Goal: Transaction & Acquisition: Download file/media

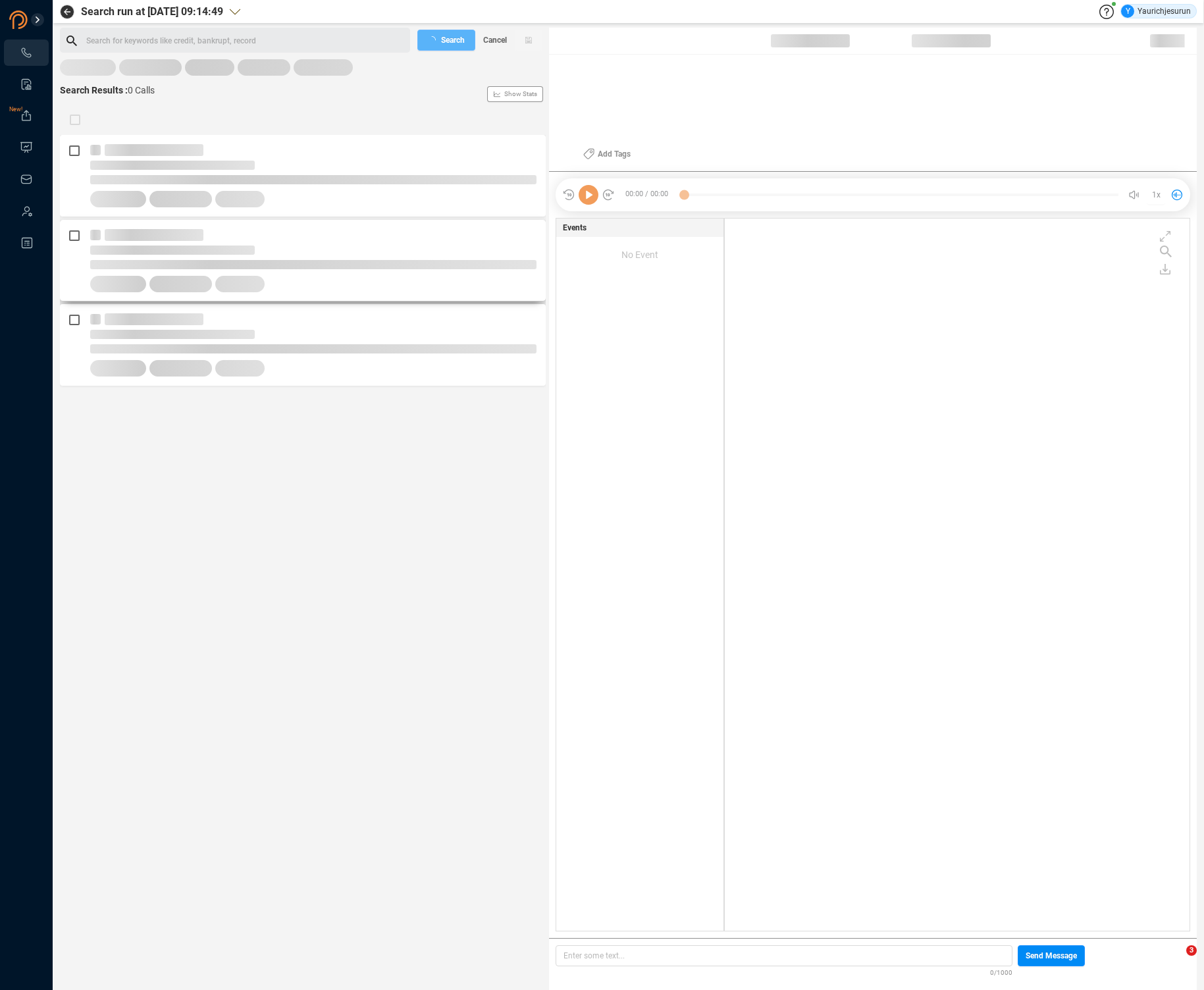
scroll to position [709, 458]
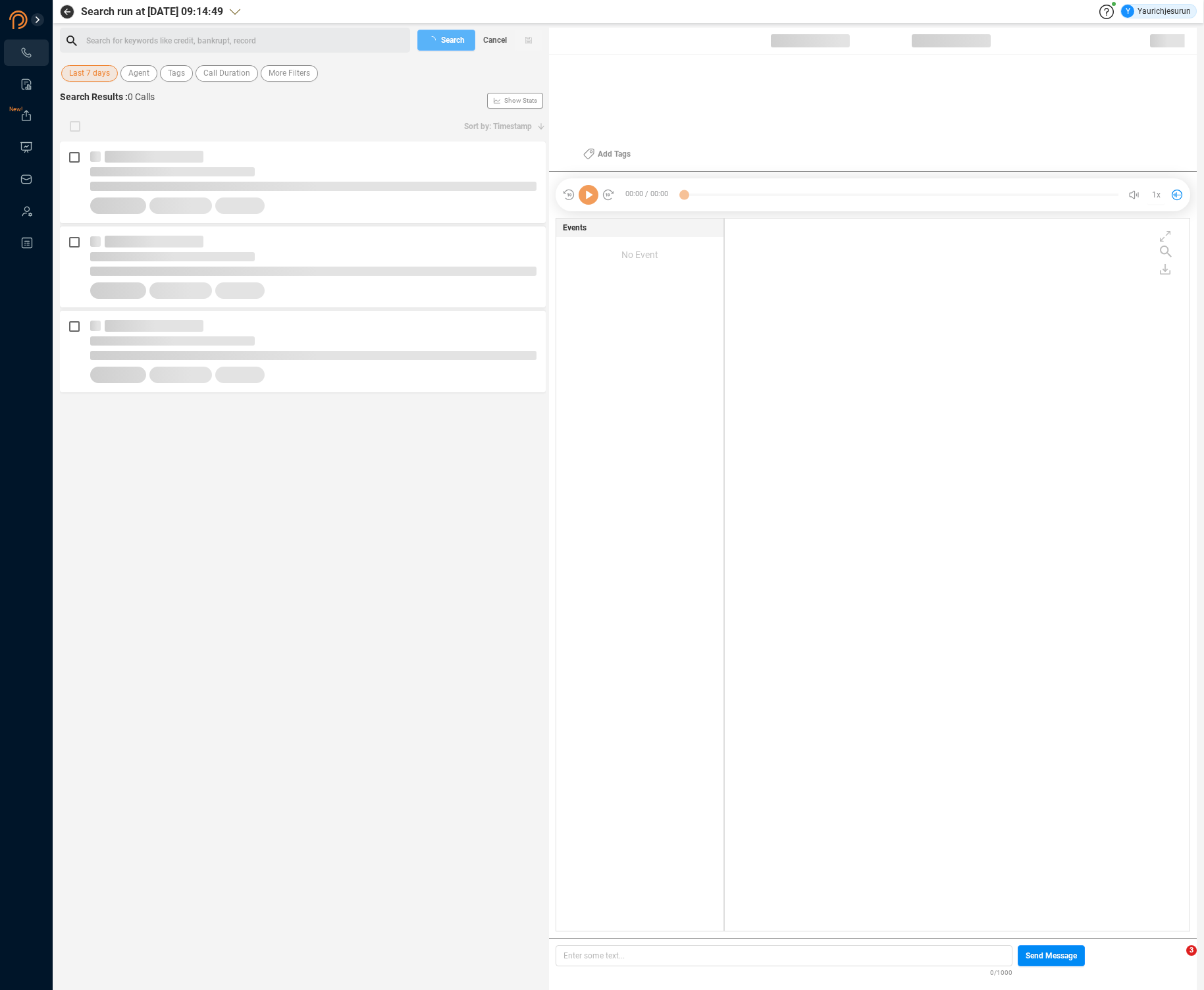
click at [100, 74] on span "Last 7 days" at bounding box center [89, 73] width 41 height 17
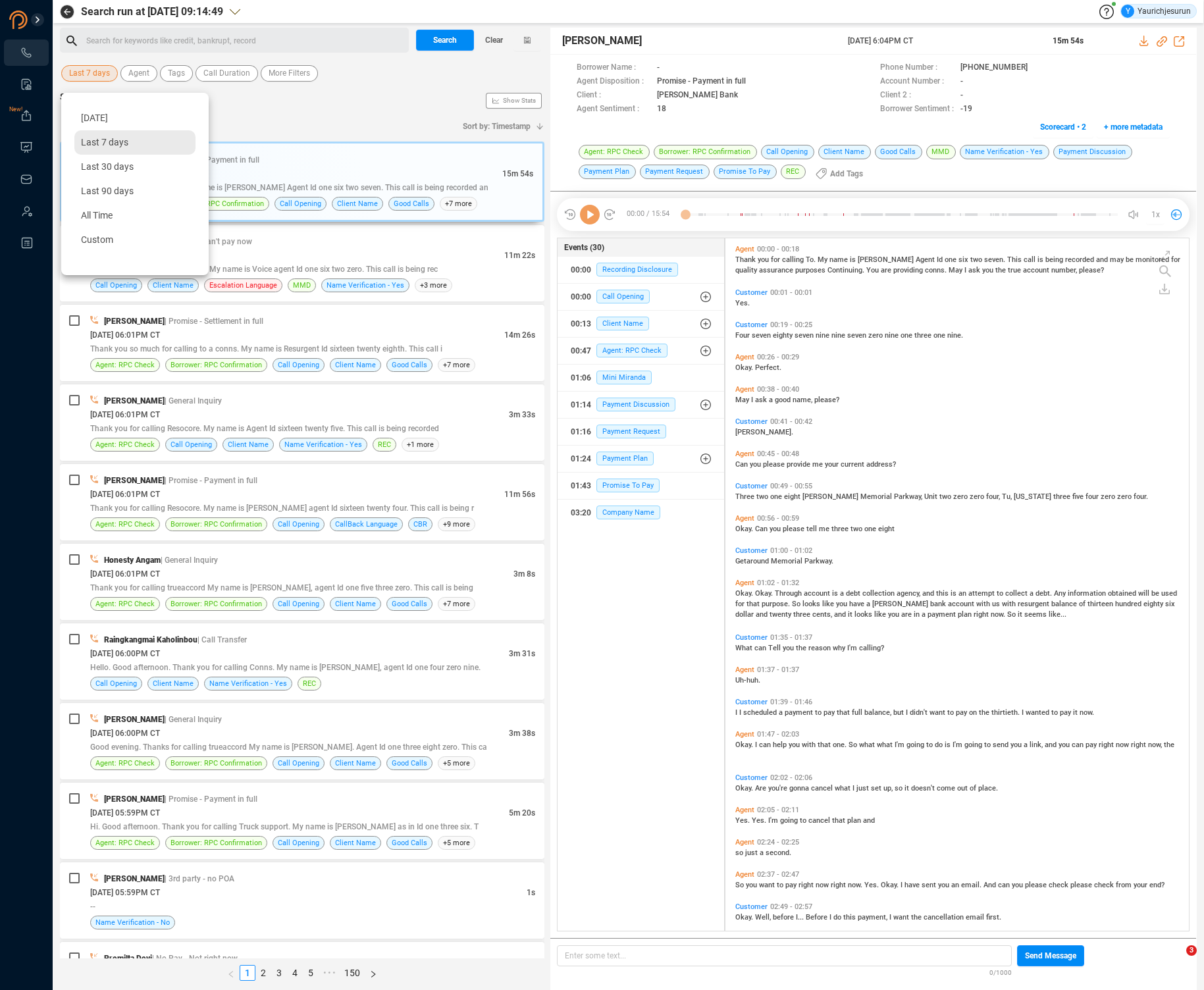
scroll to position [690, 456]
click at [86, 238] on span "Custom" at bounding box center [96, 239] width 32 height 11
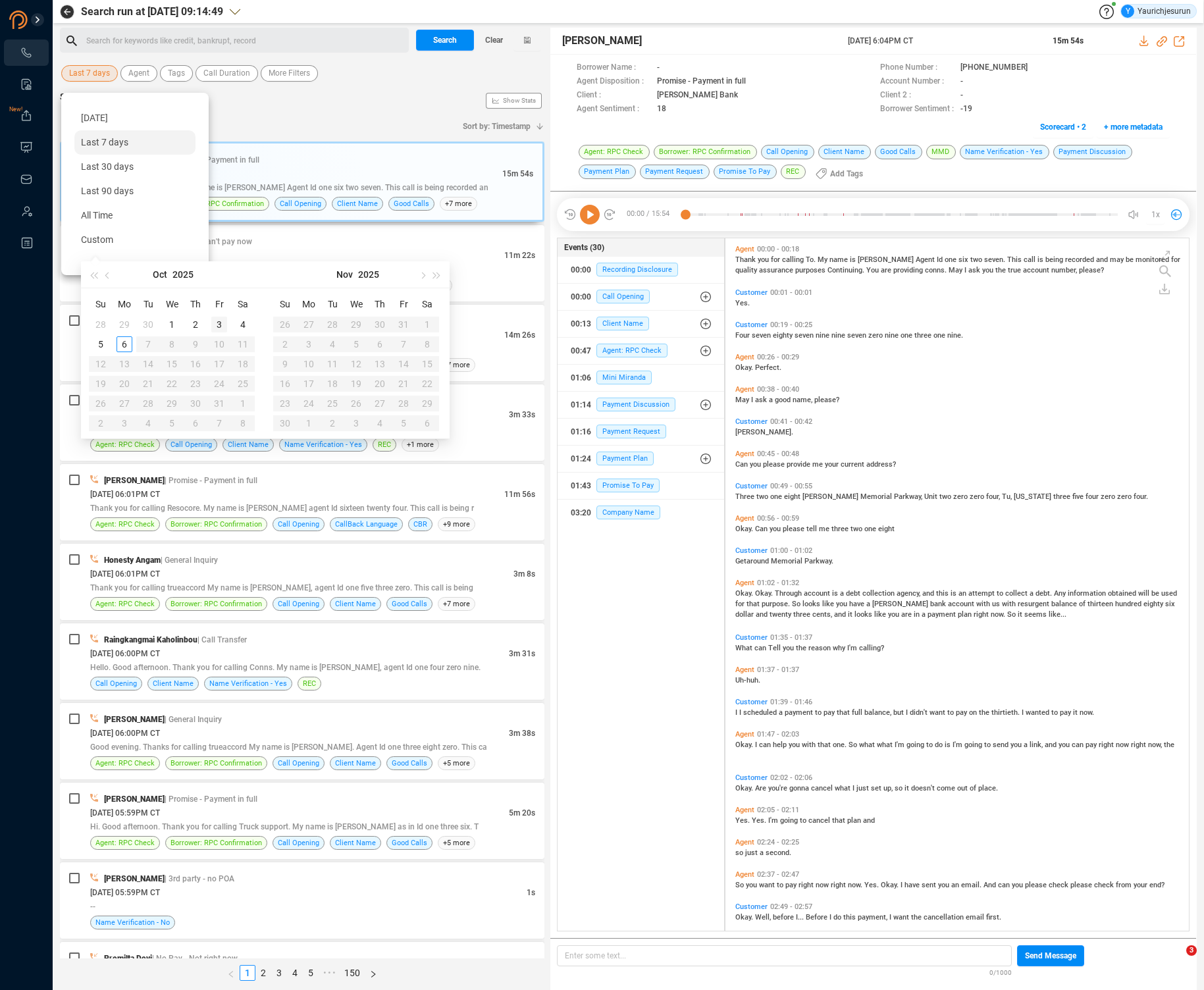
type input "[DATE]"
click at [217, 324] on div "3" at bounding box center [219, 325] width 16 height 16
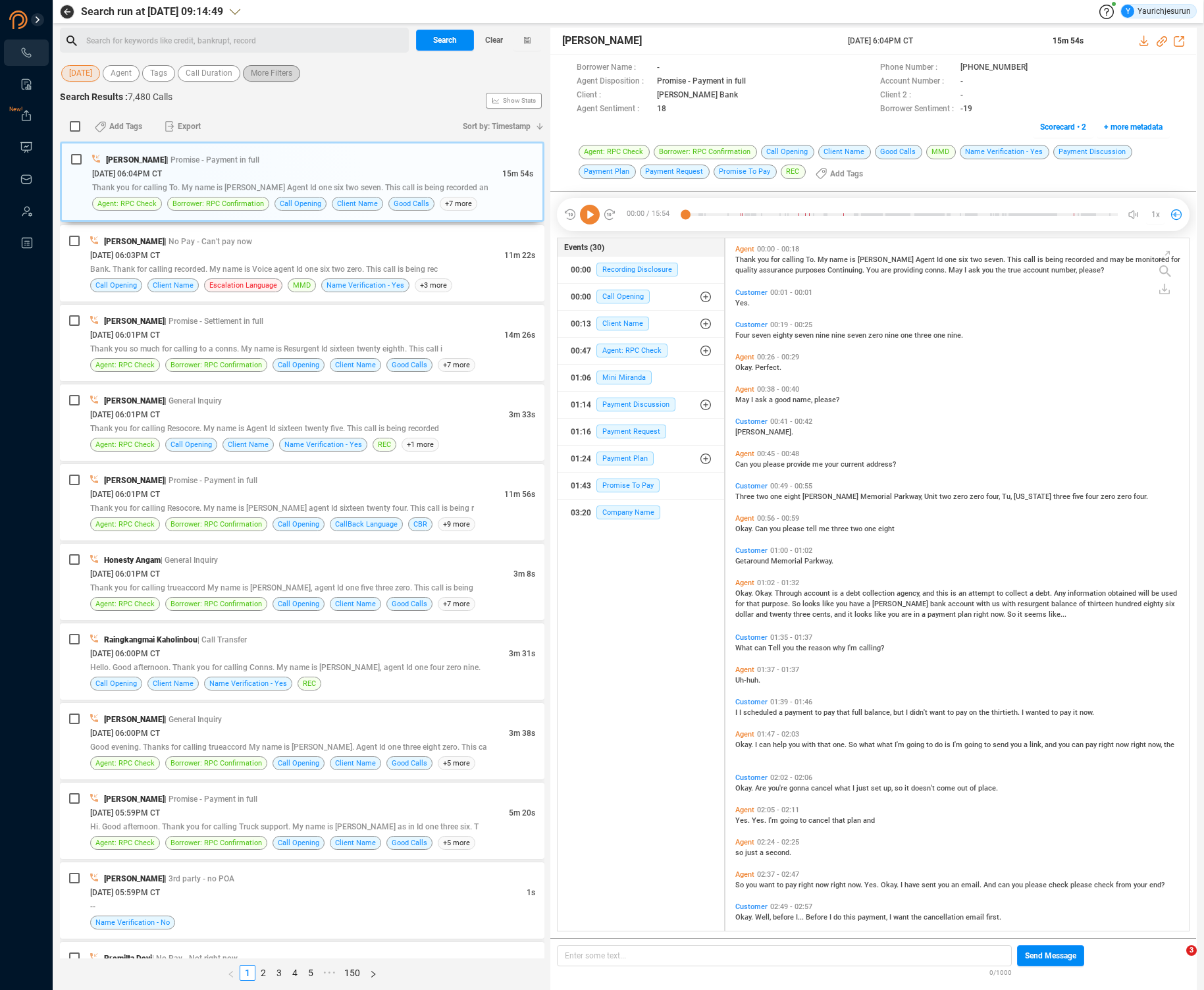
click at [261, 70] on span "More Filters" at bounding box center [271, 73] width 41 height 17
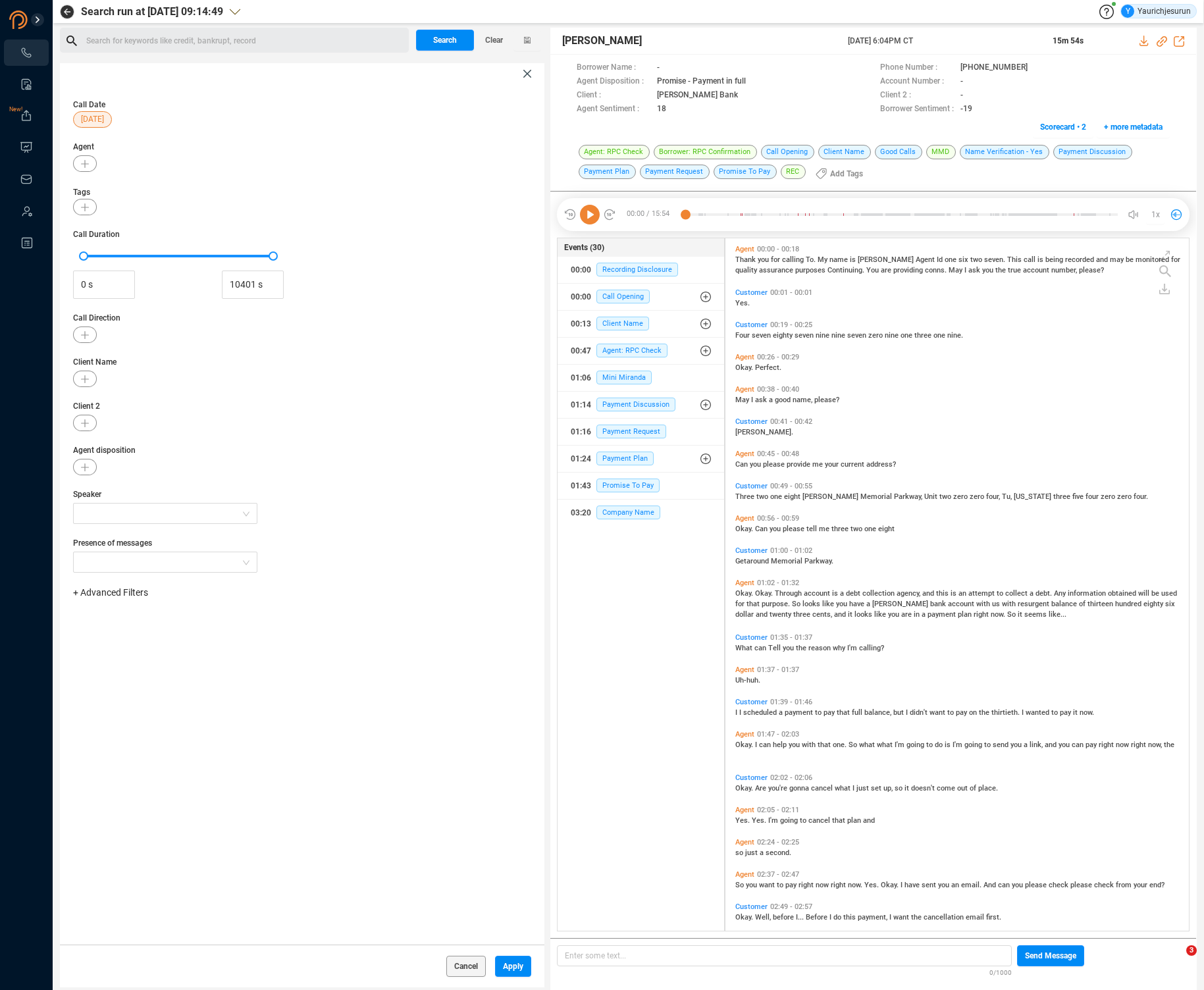
click at [127, 595] on span "+ Advanced Filters" at bounding box center [110, 592] width 75 height 11
click at [111, 703] on span "Phone Number" at bounding box center [117, 702] width 61 height 11
click at [201, 649] on div "Phone Number Enter a comma separated list ﻿" at bounding box center [301, 634] width 458 height 55
click at [201, 634] on div "Enter a comma separated list ﻿" at bounding box center [204, 634] width 250 height 28
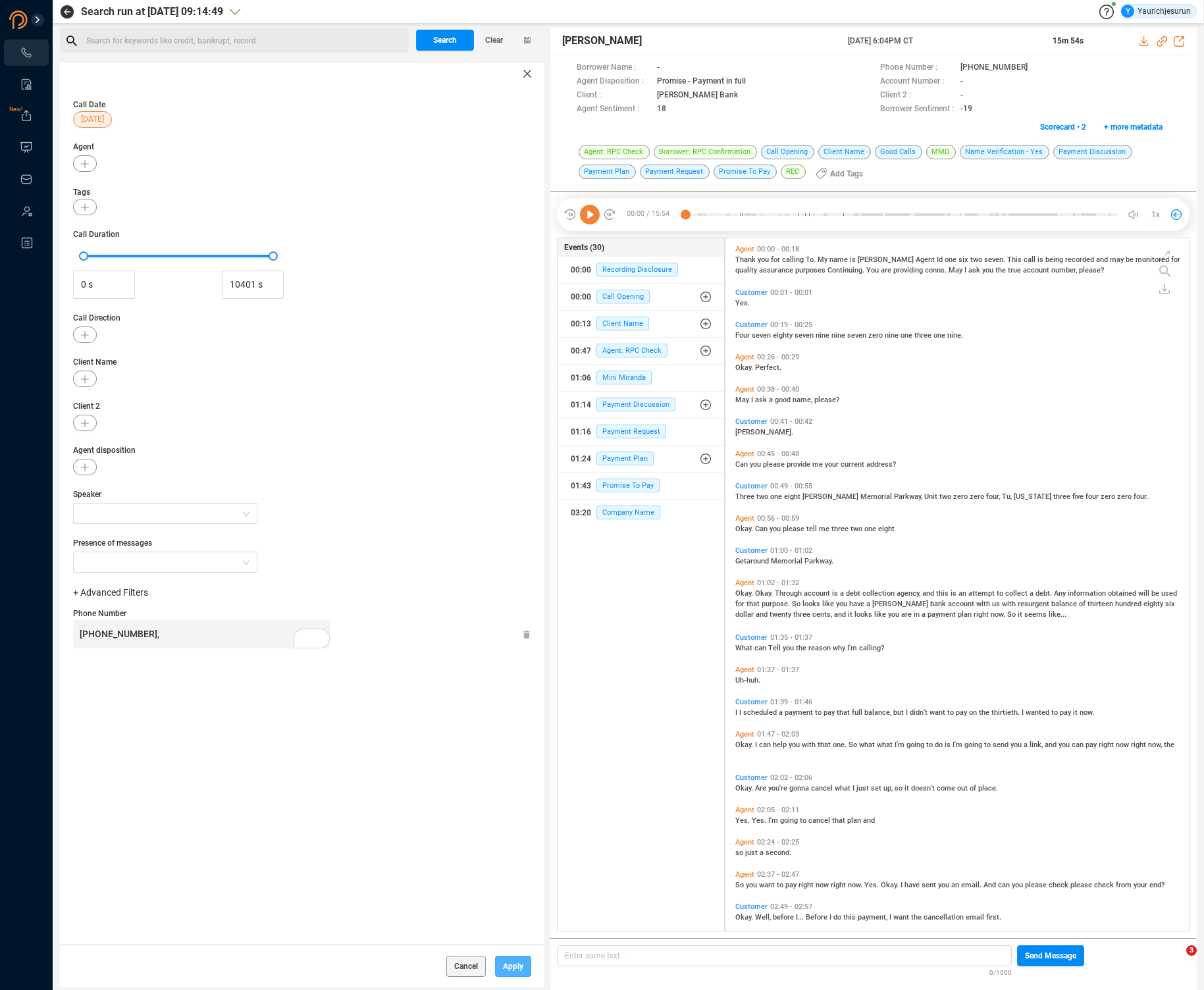
click at [510, 965] on span "Apply" at bounding box center [512, 965] width 21 height 21
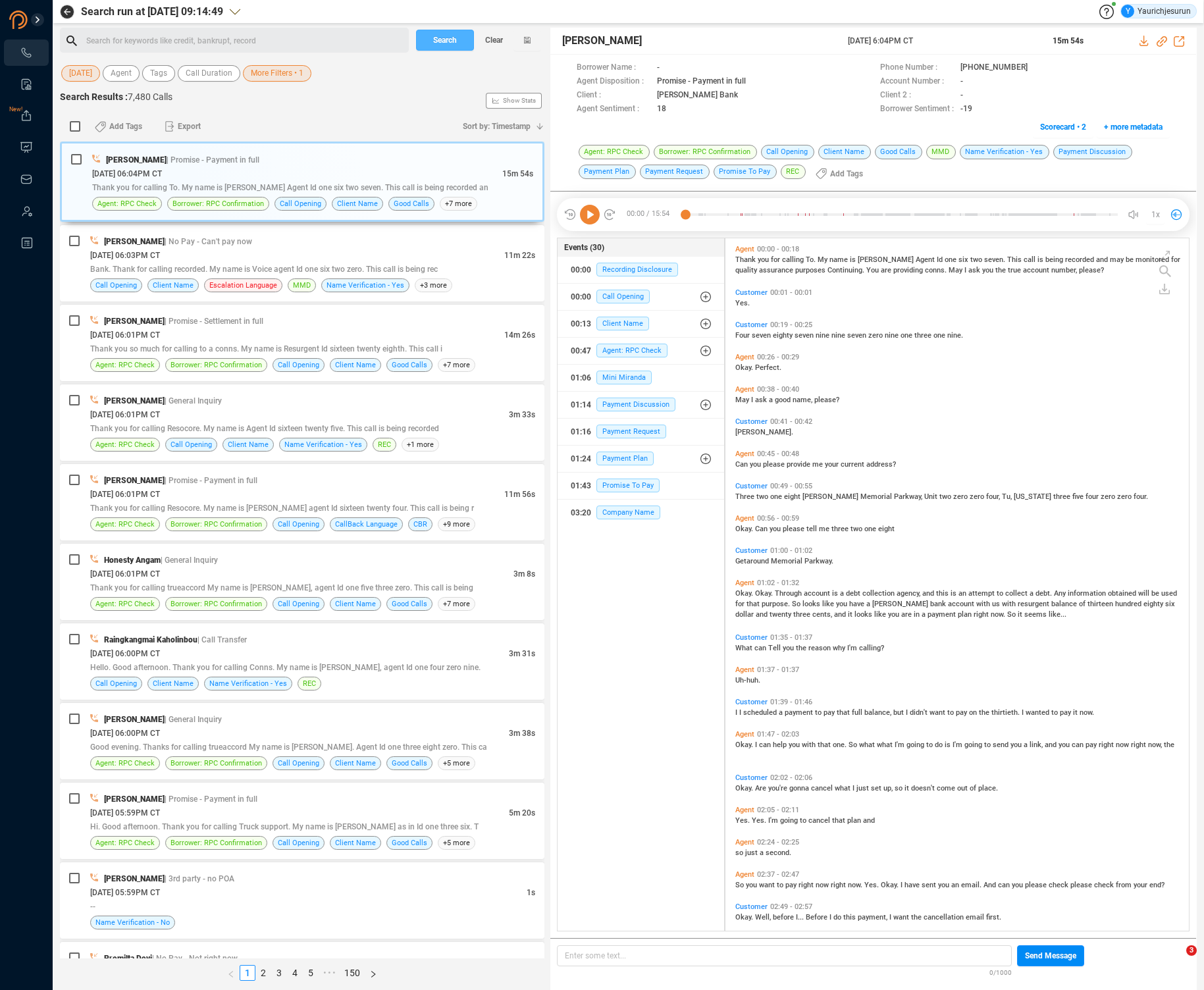
click at [444, 39] on span "Search" at bounding box center [445, 39] width 24 height 21
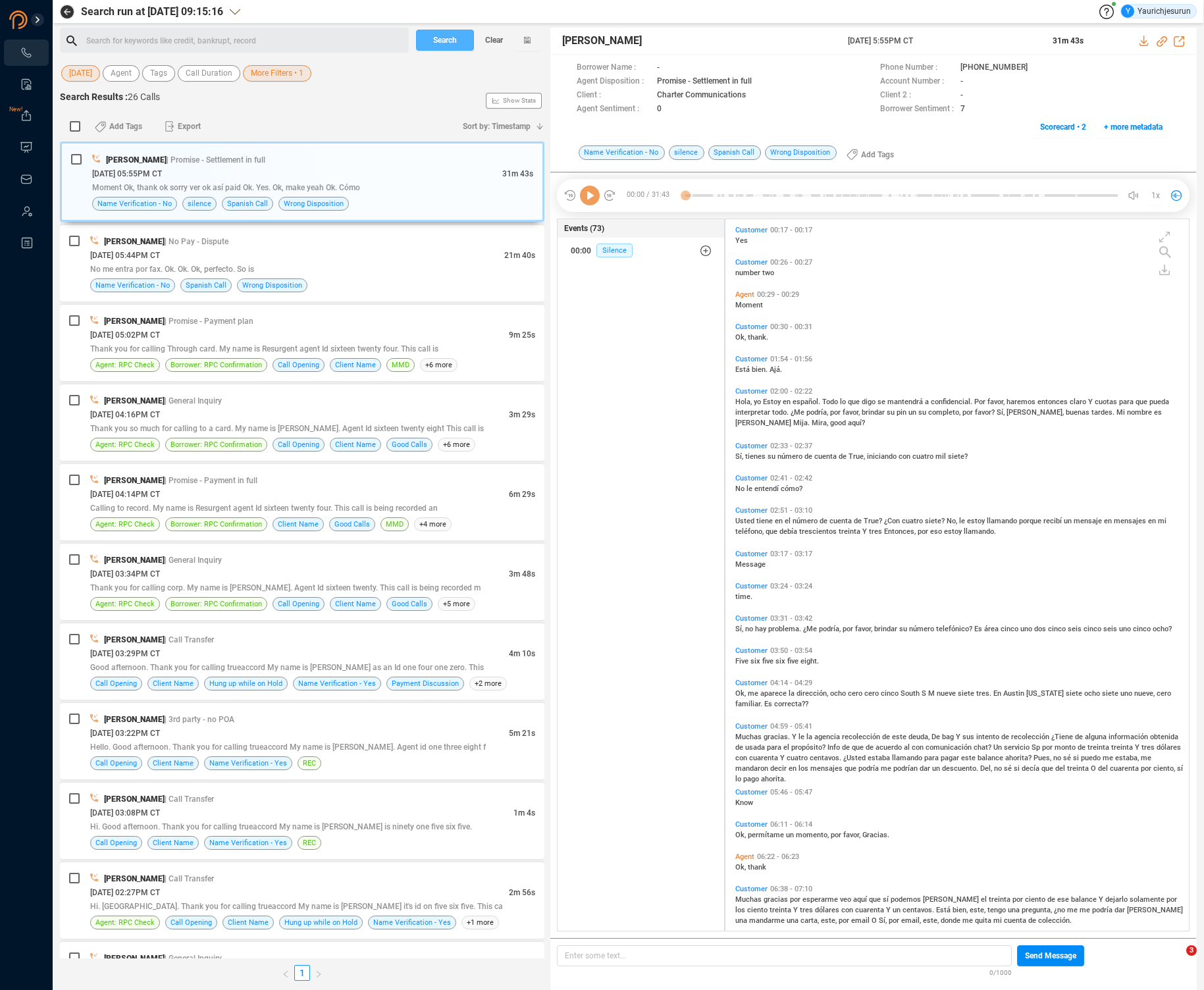
scroll to position [708, 456]
click at [77, 129] on input "checkbox" at bounding box center [75, 126] width 11 height 11
checkbox input "true"
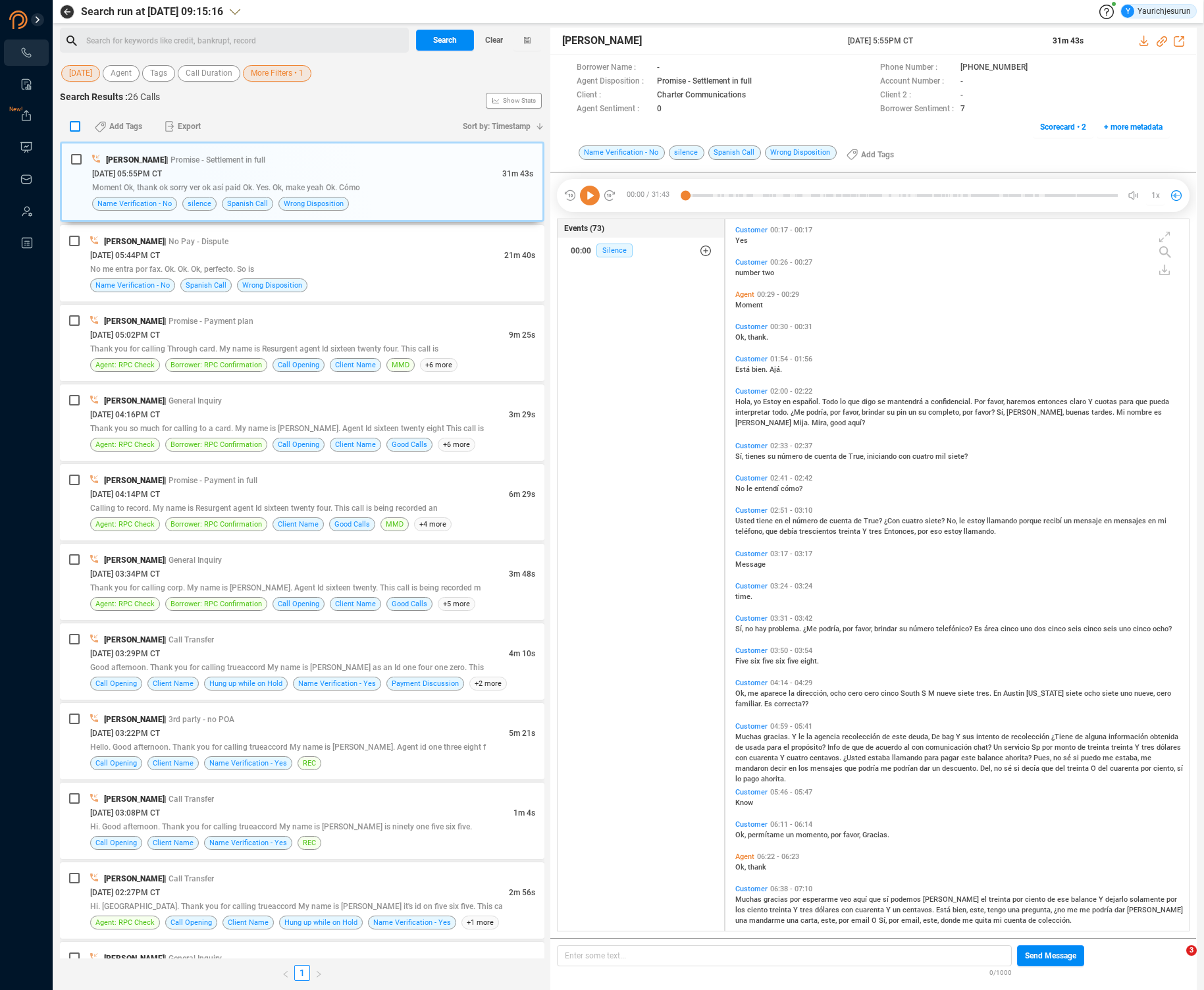
checkbox input "true"
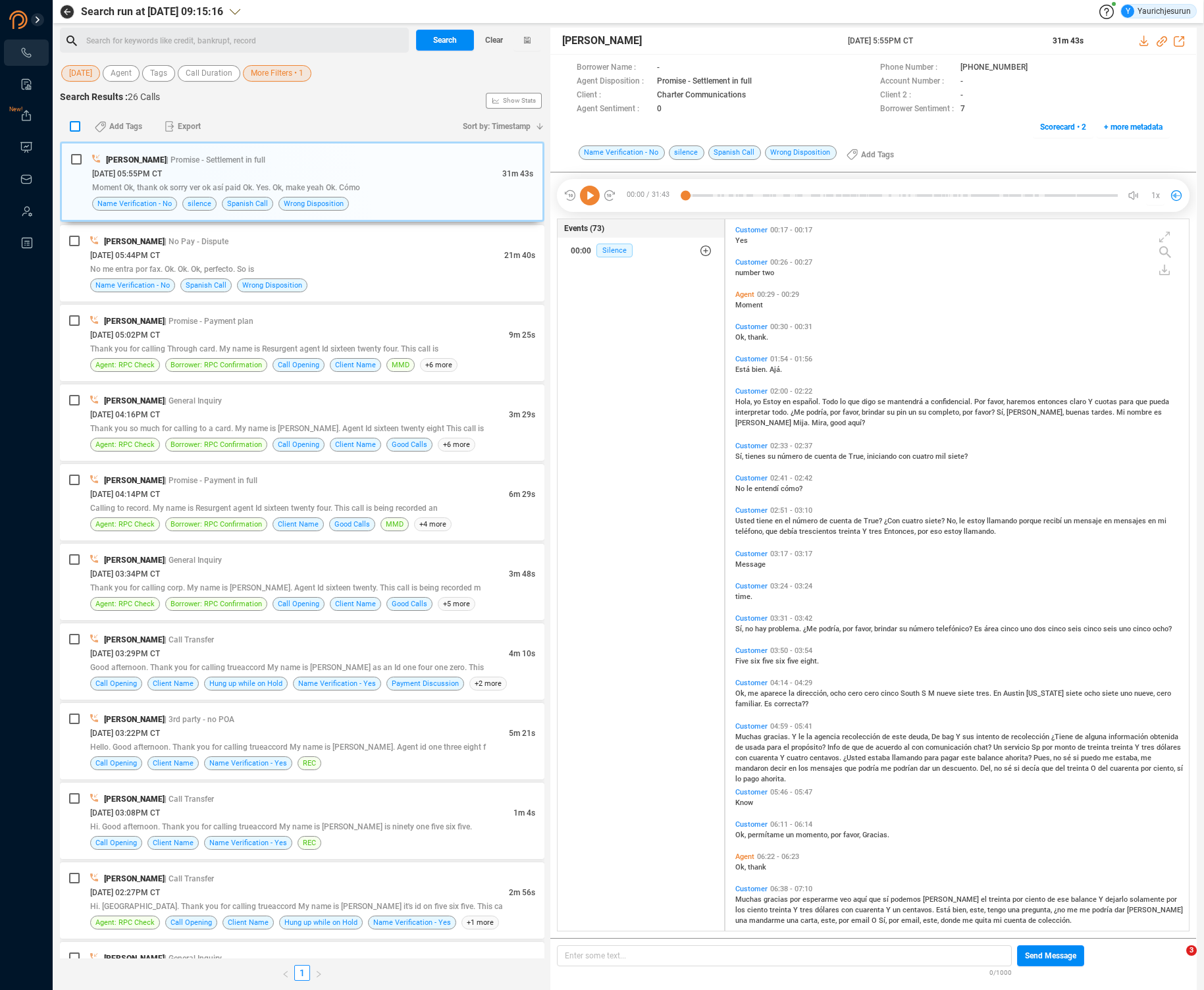
checkbox input "true"
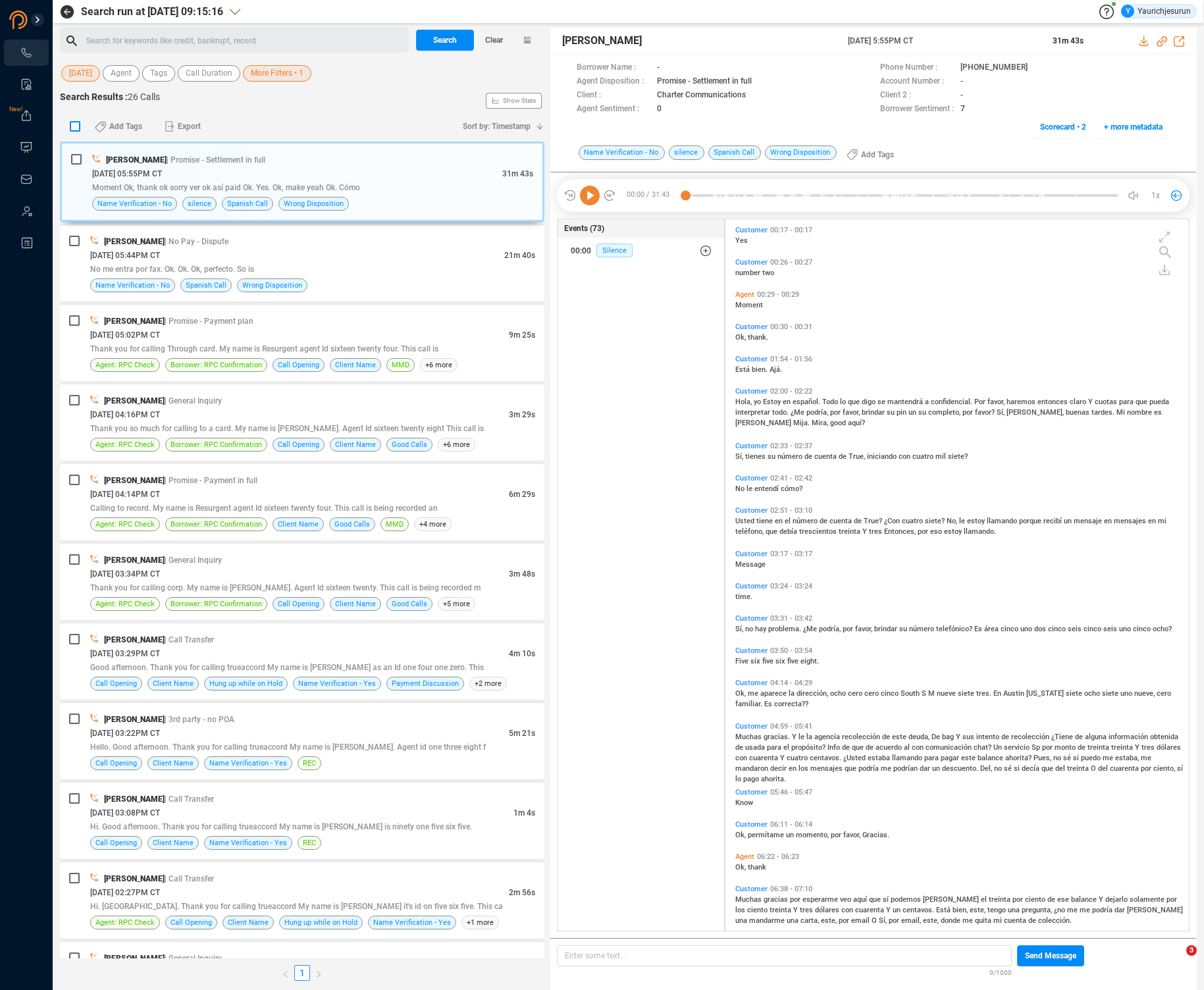
checkbox input "true"
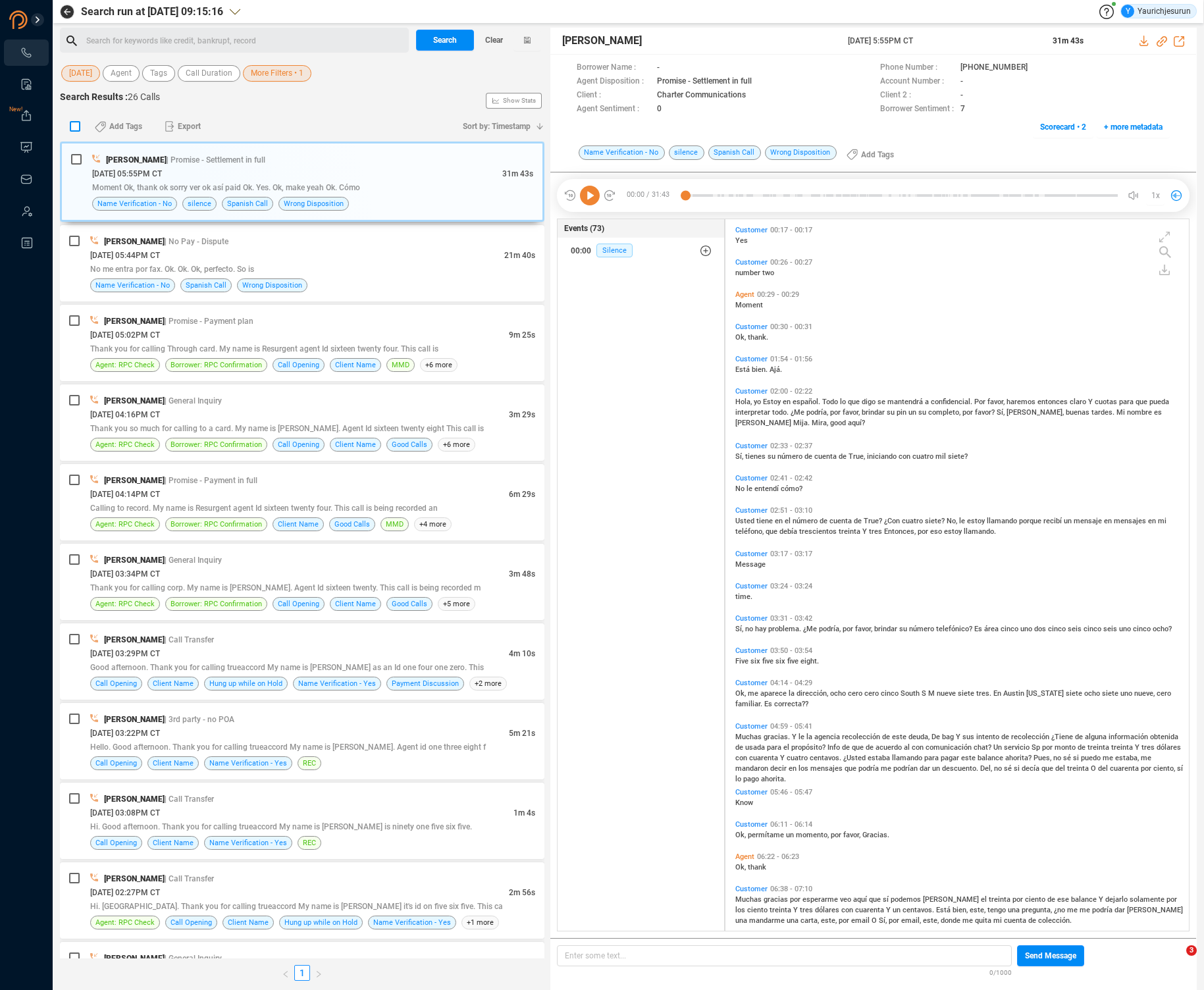
checkbox input "true"
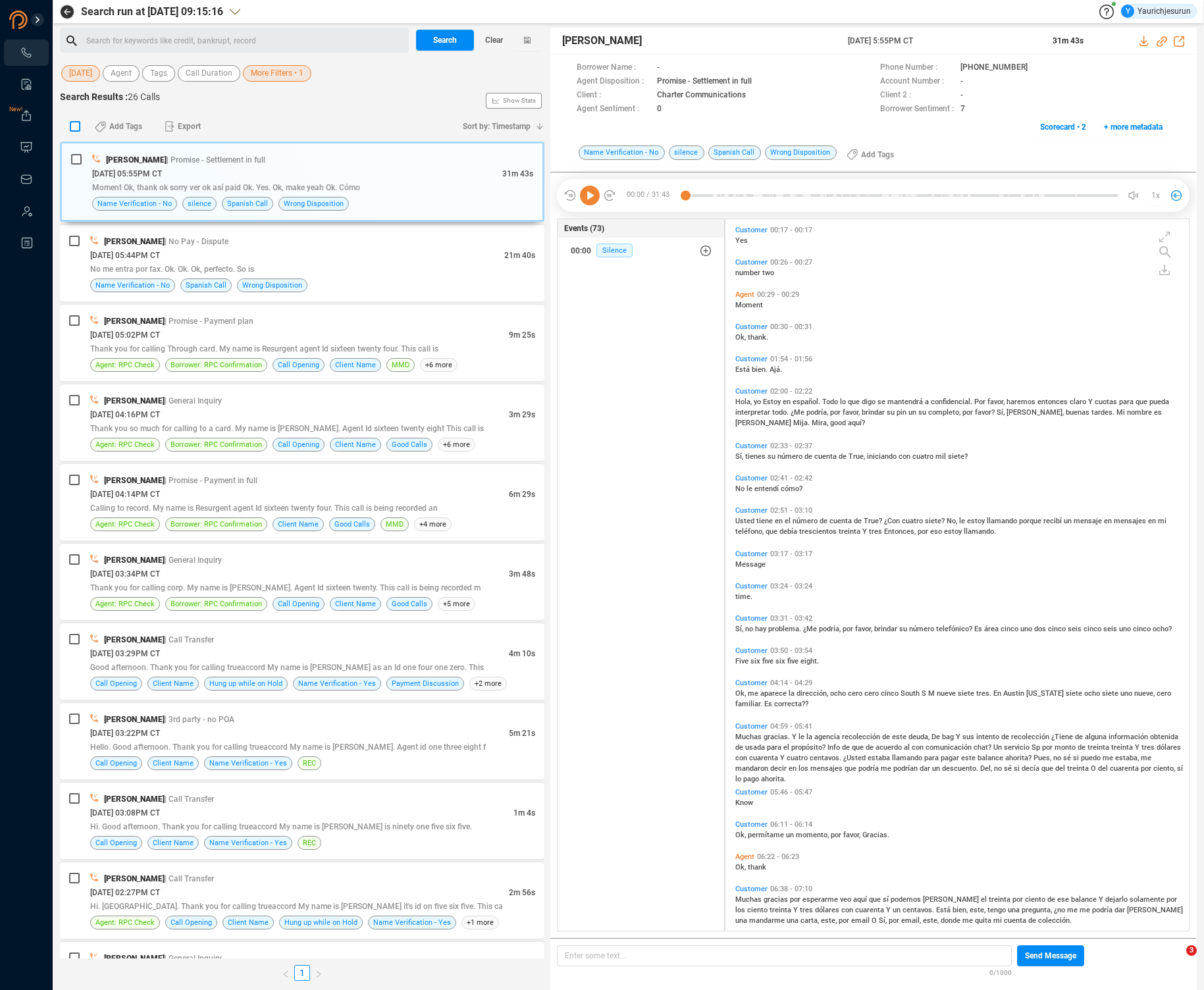
checkbox input "true"
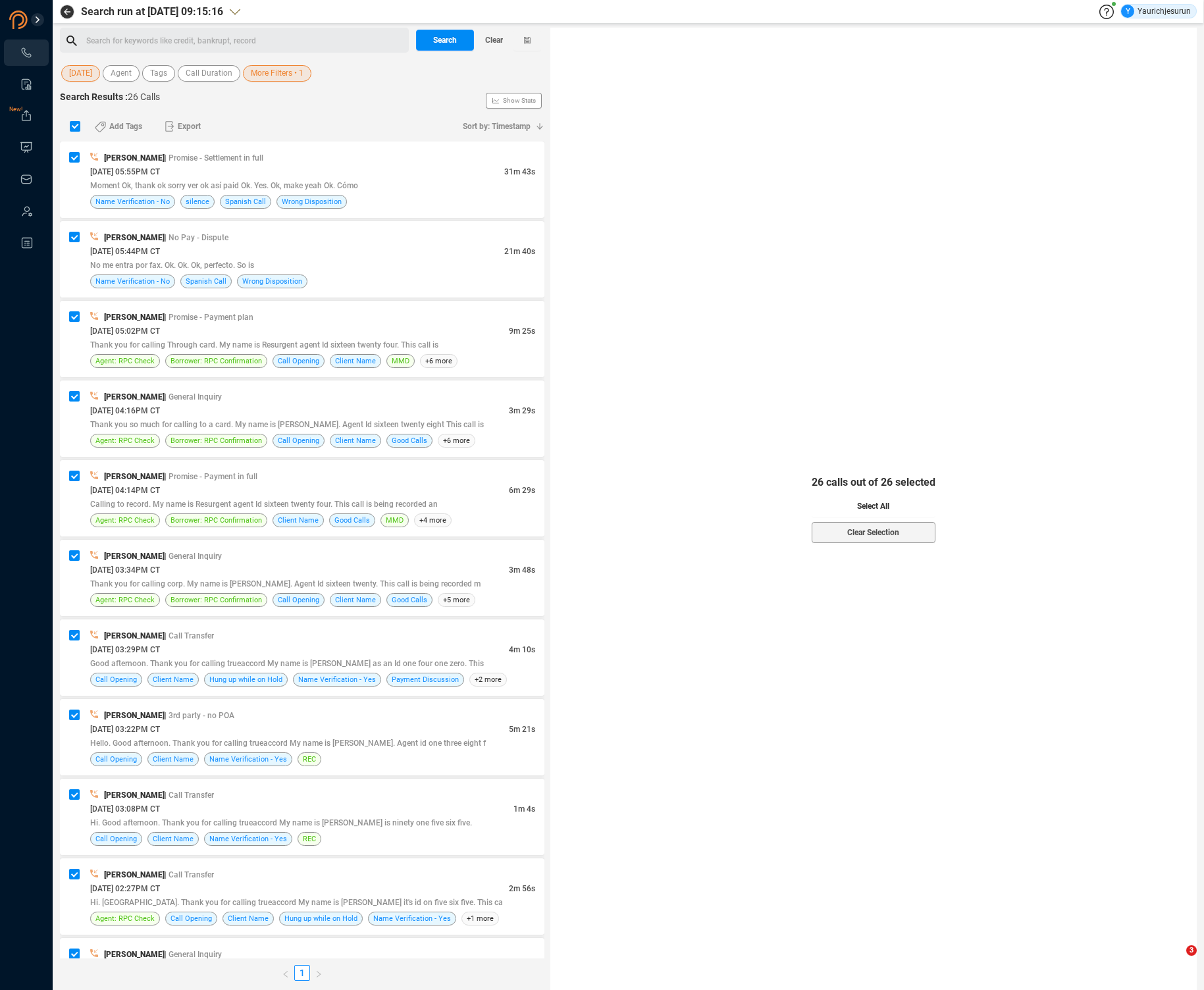
click at [825, 503] on button "Select All" at bounding box center [873, 505] width 124 height 21
click at [185, 129] on span "Export" at bounding box center [188, 126] width 23 height 21
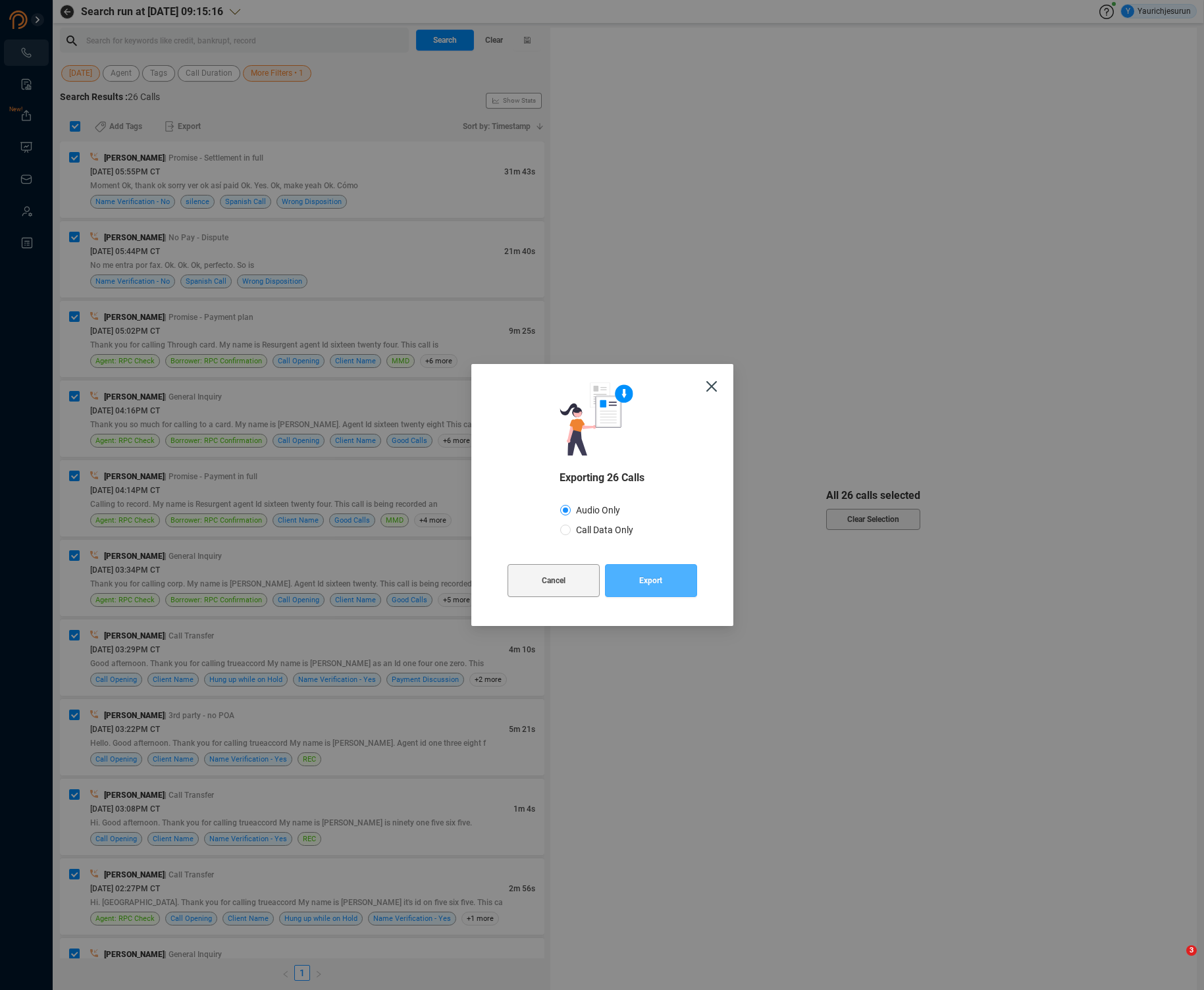
click at [654, 587] on span "Export" at bounding box center [650, 581] width 23 height 33
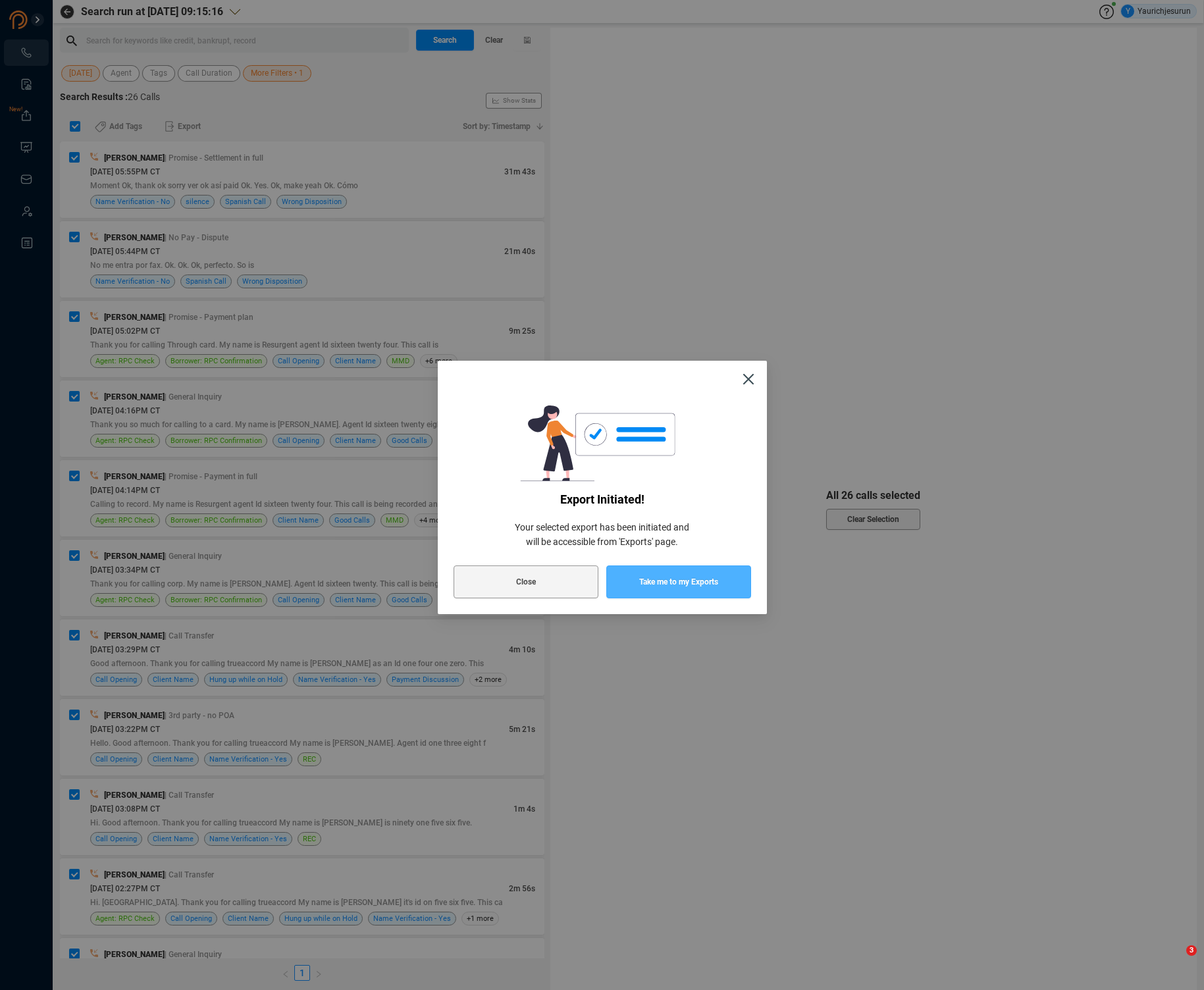
click at [654, 587] on span "Take me to my Exports" at bounding box center [678, 582] width 79 height 33
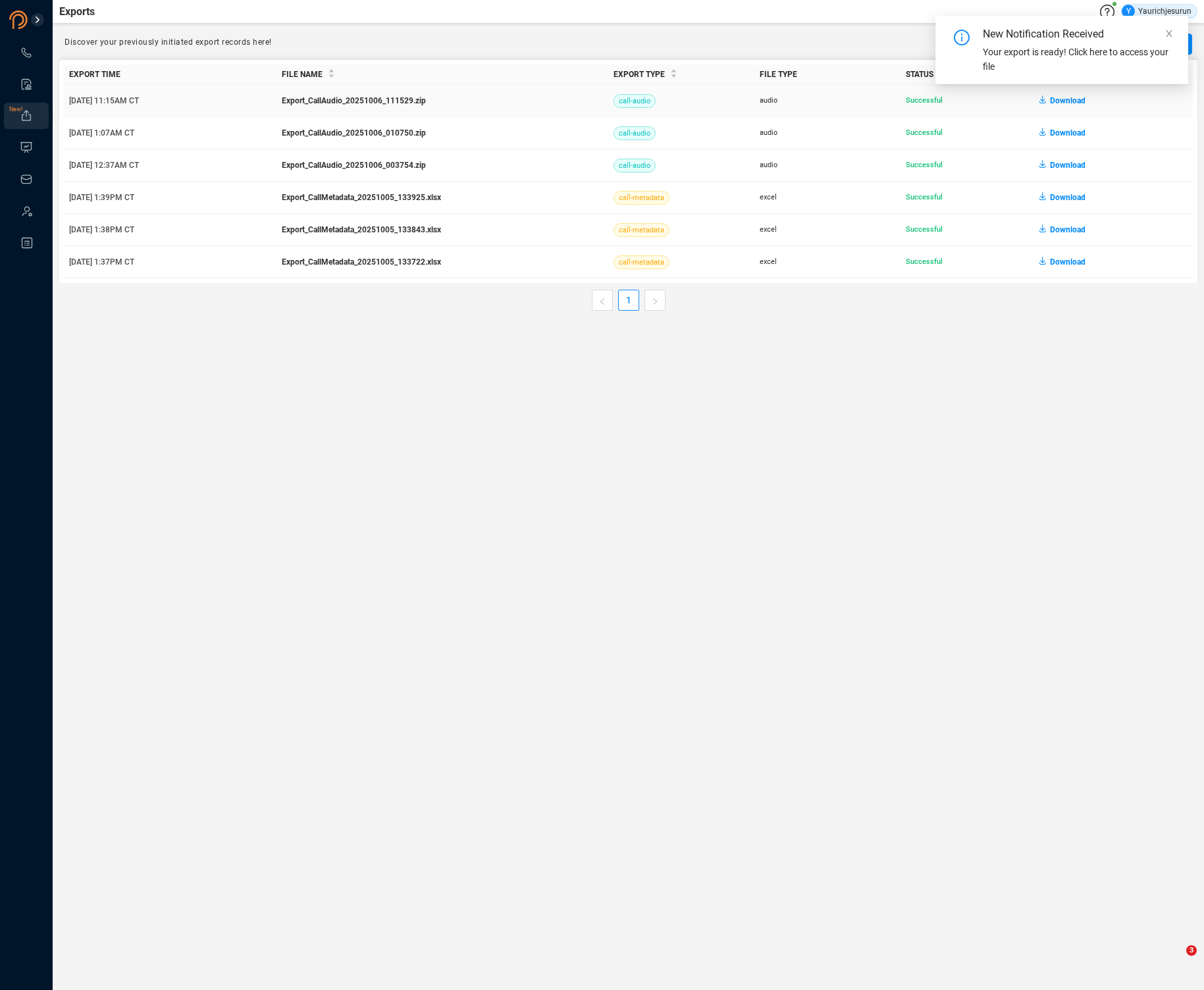
click at [1068, 103] on span "Download" at bounding box center [1068, 100] width 35 height 21
